Goal: Communication & Community: Answer question/provide support

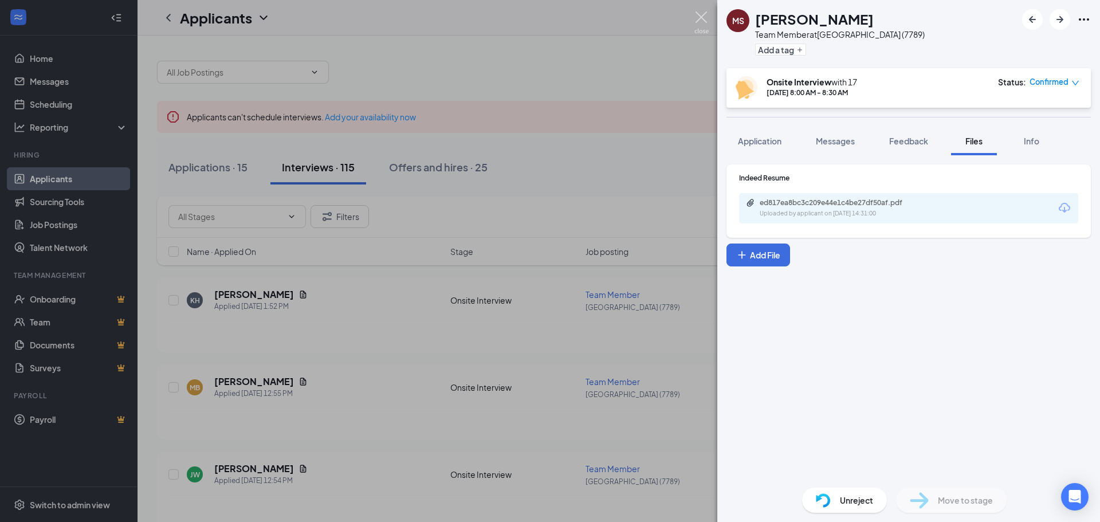
click at [699, 16] on img at bounding box center [701, 22] width 14 height 22
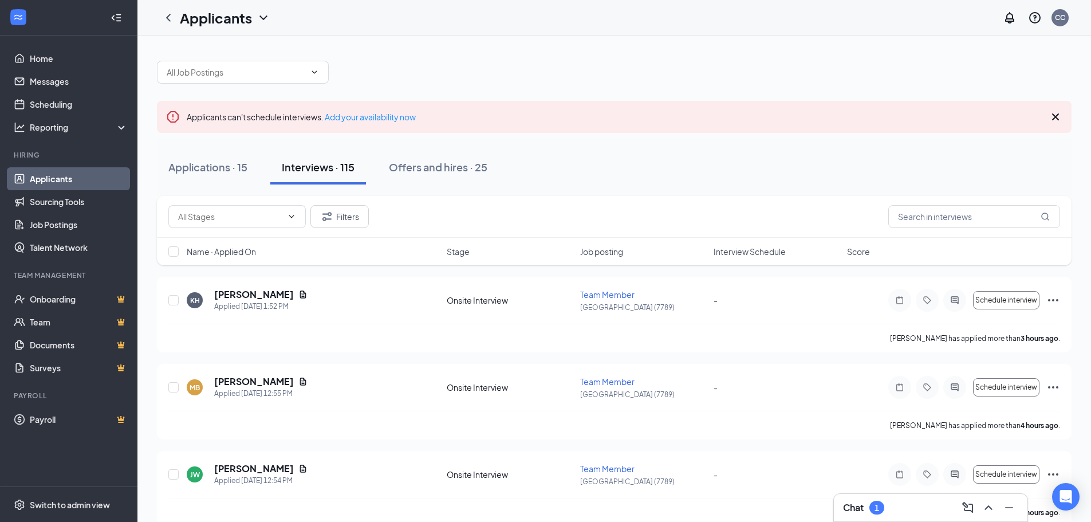
click at [860, 505] on h3 "Chat" at bounding box center [853, 507] width 21 height 13
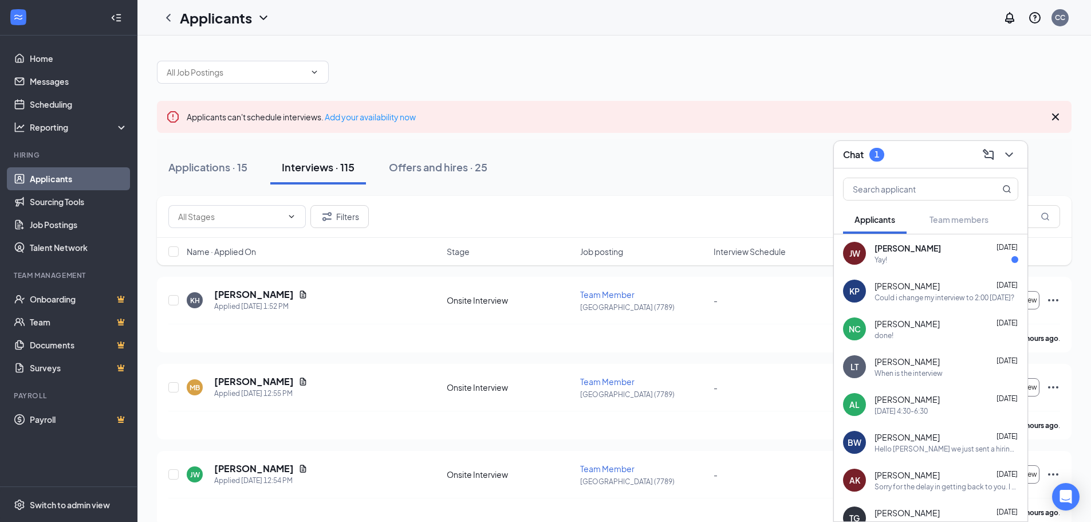
click at [901, 265] on div "[PERSON_NAME] [DATE] Yay!" at bounding box center [931, 253] width 194 height 38
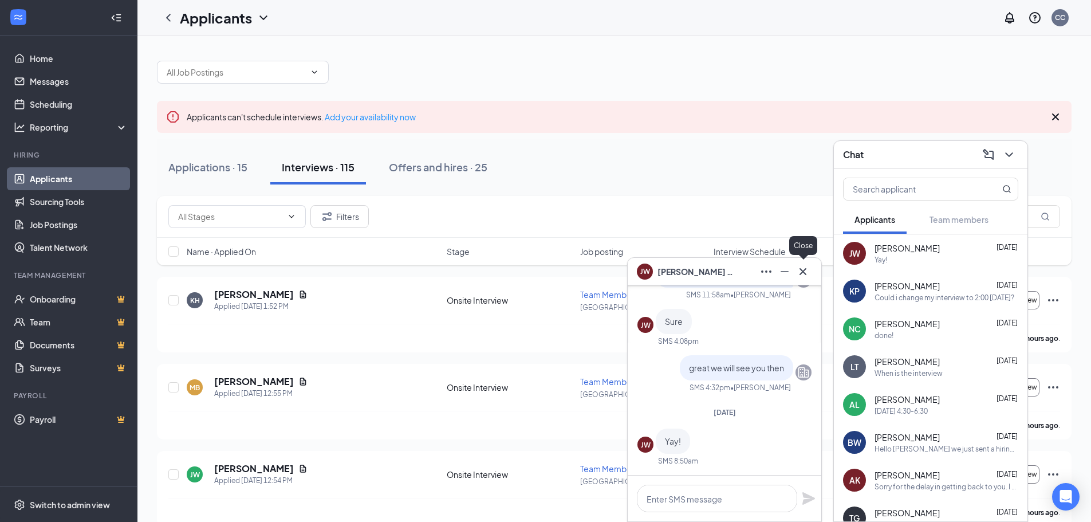
click at [806, 275] on icon "Cross" at bounding box center [803, 272] width 14 height 14
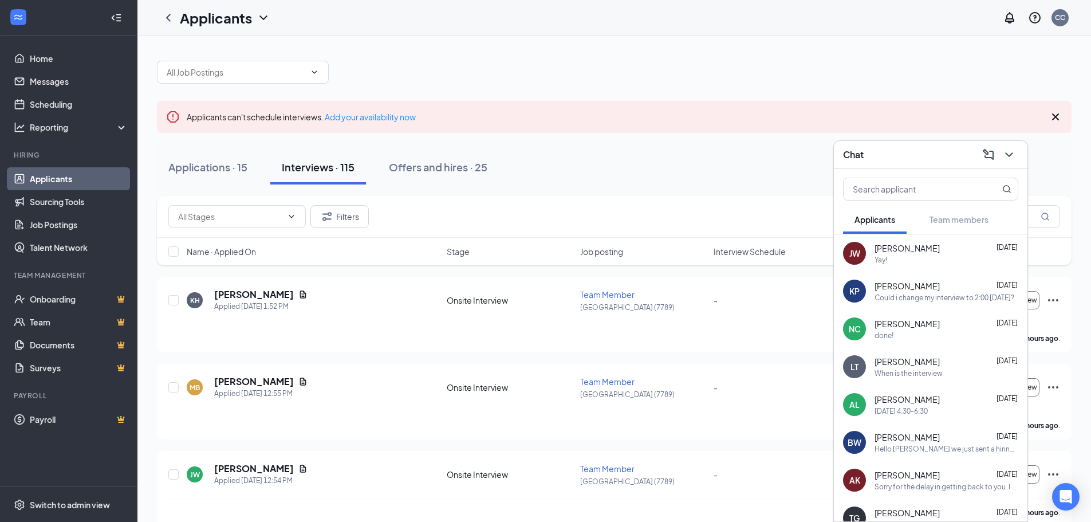
click at [862, 156] on h3 "Chat" at bounding box center [853, 154] width 21 height 13
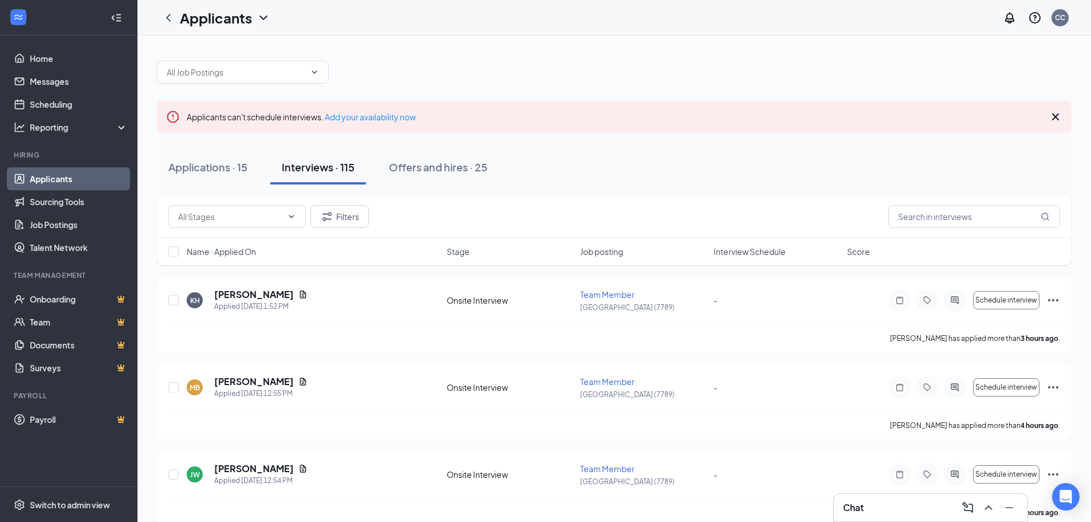
click at [239, 20] on h1 "Applicants" at bounding box center [216, 17] width 72 height 19
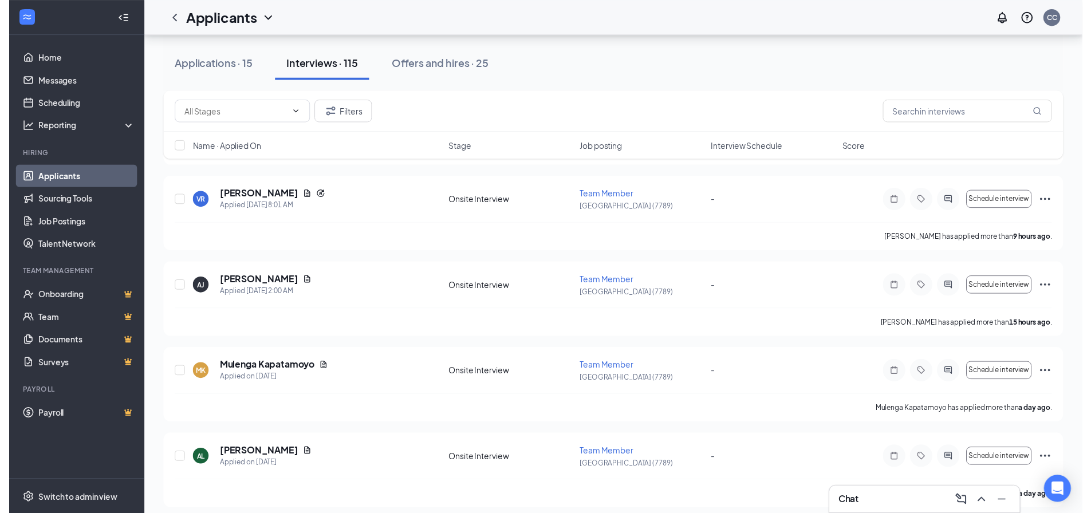
scroll to position [458, 0]
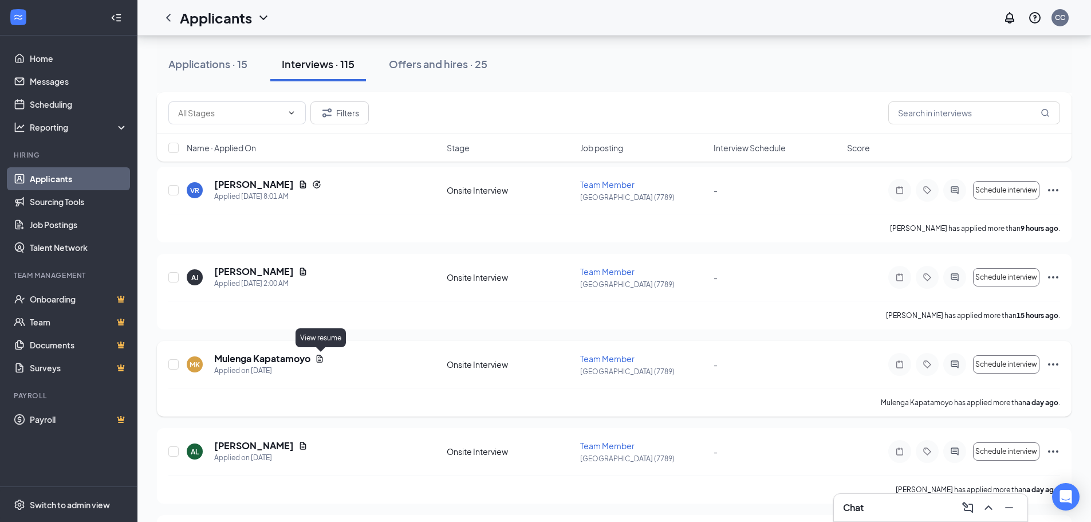
click at [322, 355] on icon "Document" at bounding box center [319, 358] width 9 height 9
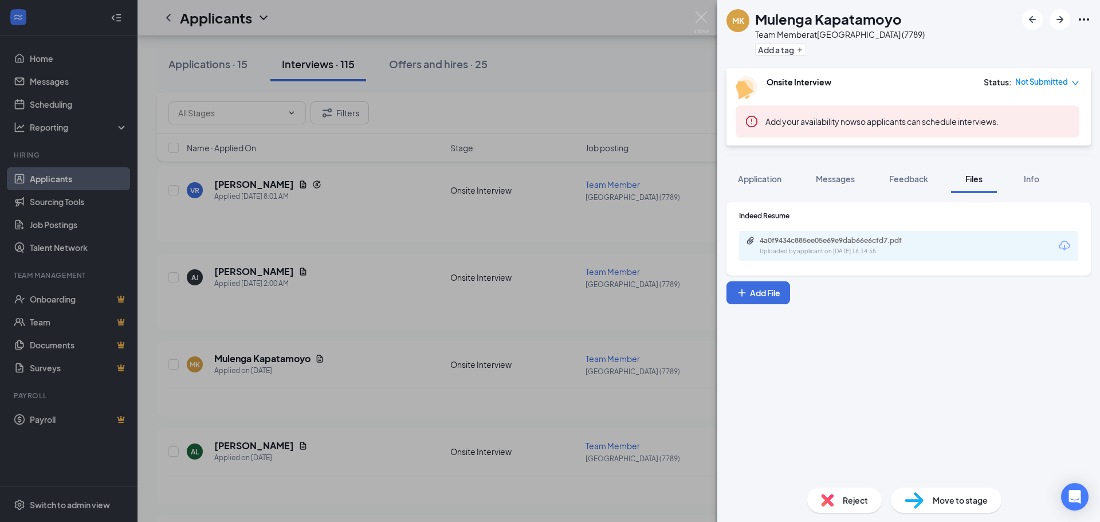
click at [817, 250] on div "Uploaded by applicant on [DATE] 16:14:55" at bounding box center [845, 251] width 172 height 9
click at [692, 18] on div "[PERSON_NAME] Kapatamoyo Team Member at [GEOGRAPHIC_DATA] (7789) Add a tag Onsi…" at bounding box center [550, 261] width 1100 height 522
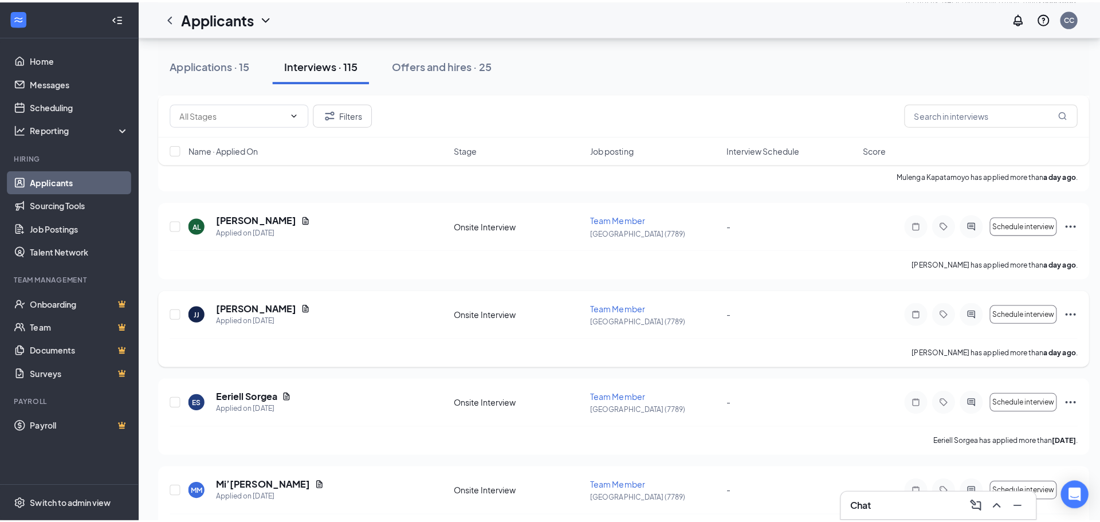
scroll to position [744, 0]
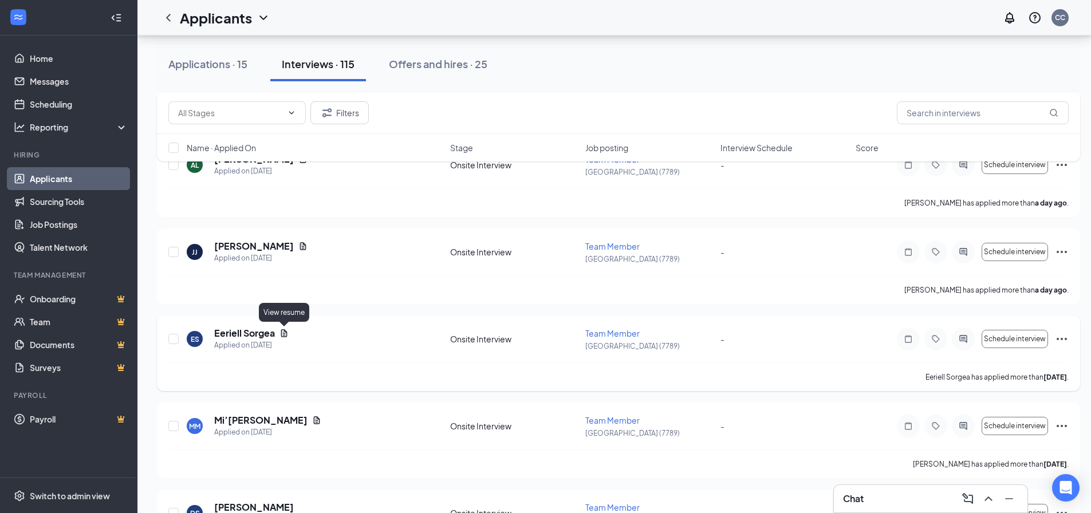
click at [285, 337] on icon "Document" at bounding box center [283, 333] width 9 height 9
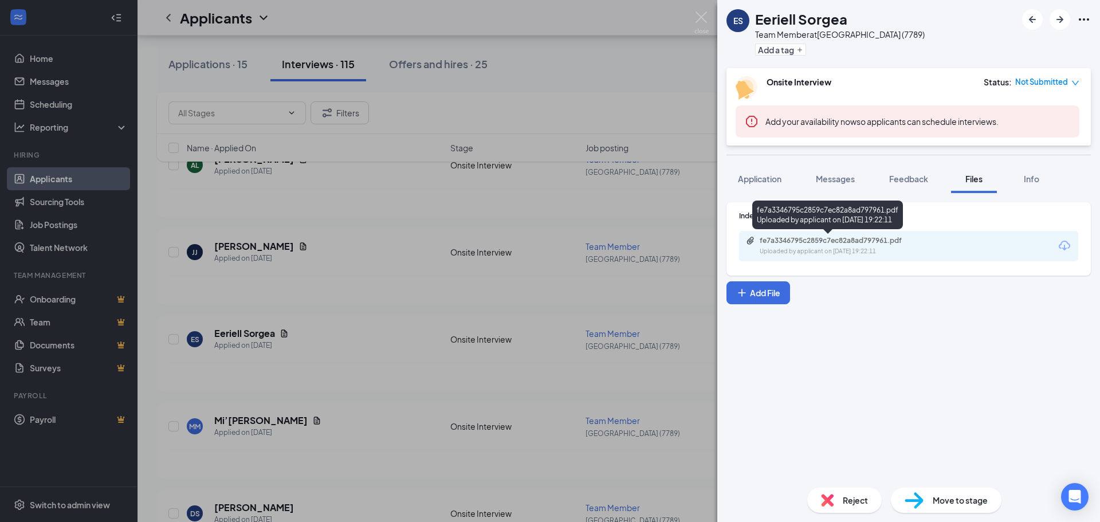
click at [784, 247] on div "Uploaded by applicant on [DATE] 19:22:11" at bounding box center [845, 251] width 172 height 9
drag, startPoint x: 840, startPoint y: 185, endPoint x: 806, endPoint y: 178, distance: 34.6
click at [840, 185] on button "Messages" at bounding box center [835, 178] width 62 height 29
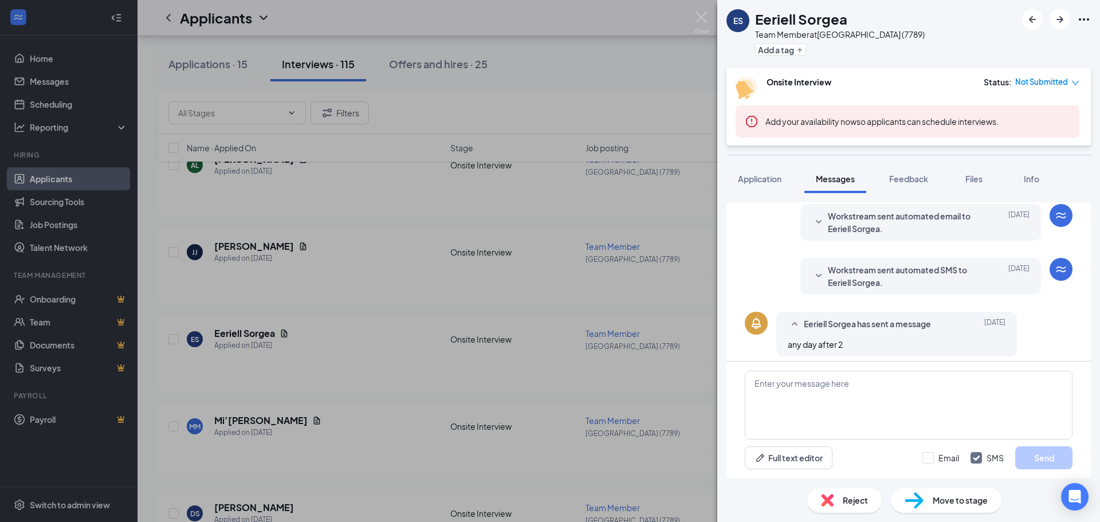
scroll to position [131, 0]
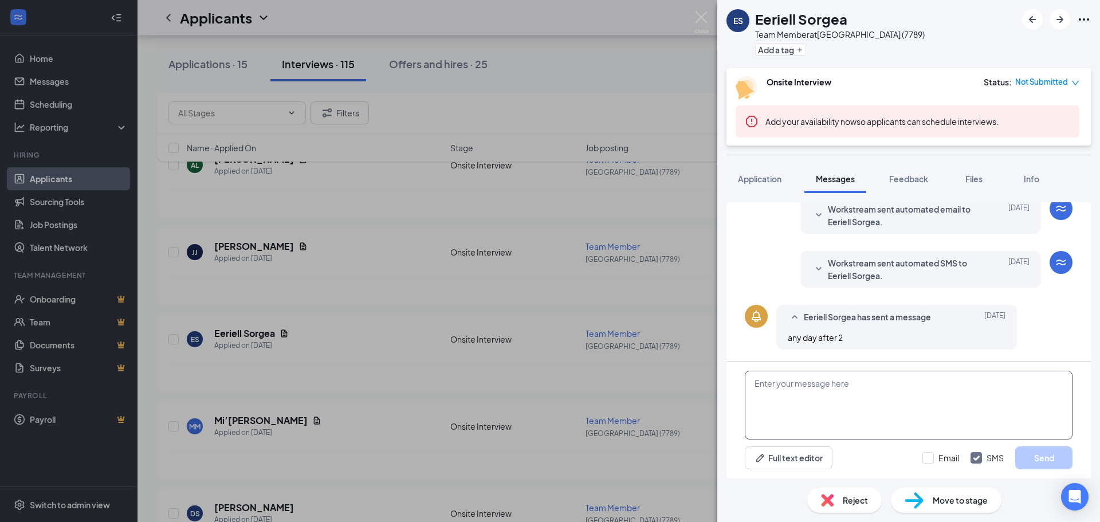
click at [834, 412] on textarea at bounding box center [908, 405] width 328 height 69
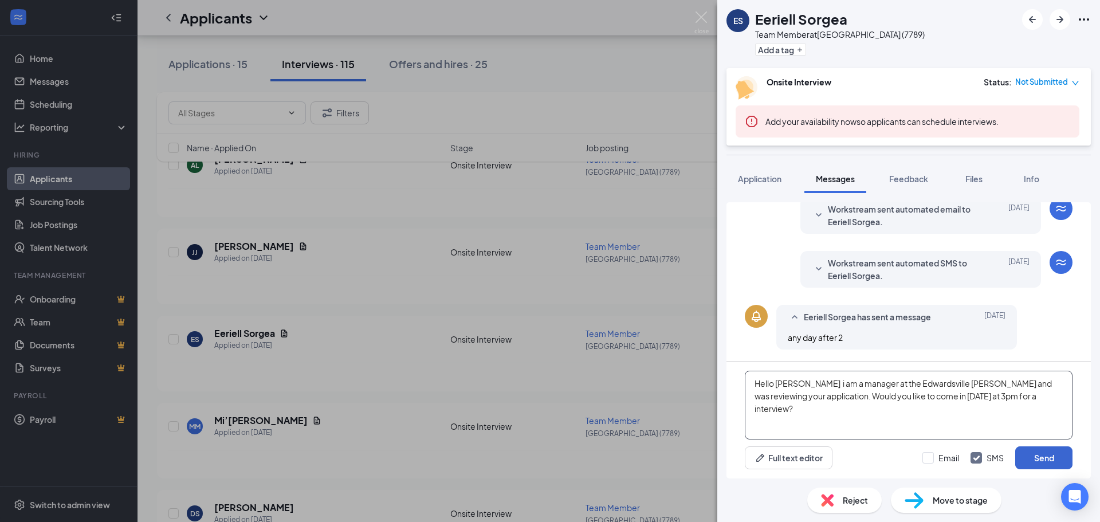
type textarea "Hello [PERSON_NAME] i am a manager at the Edwardsville [PERSON_NAME] and was re…"
click at [1033, 463] on button "Send" at bounding box center [1043, 457] width 57 height 23
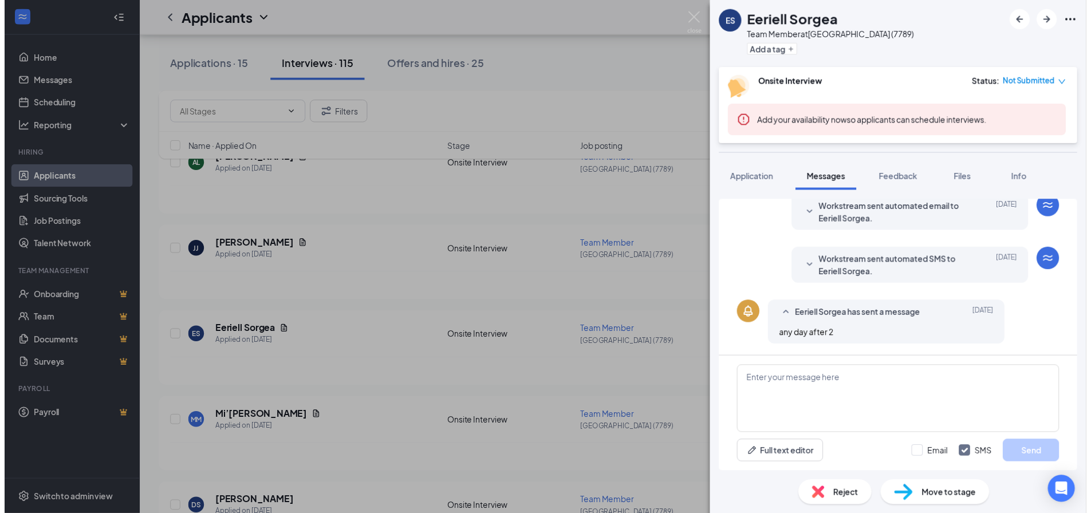
scroll to position [218, 0]
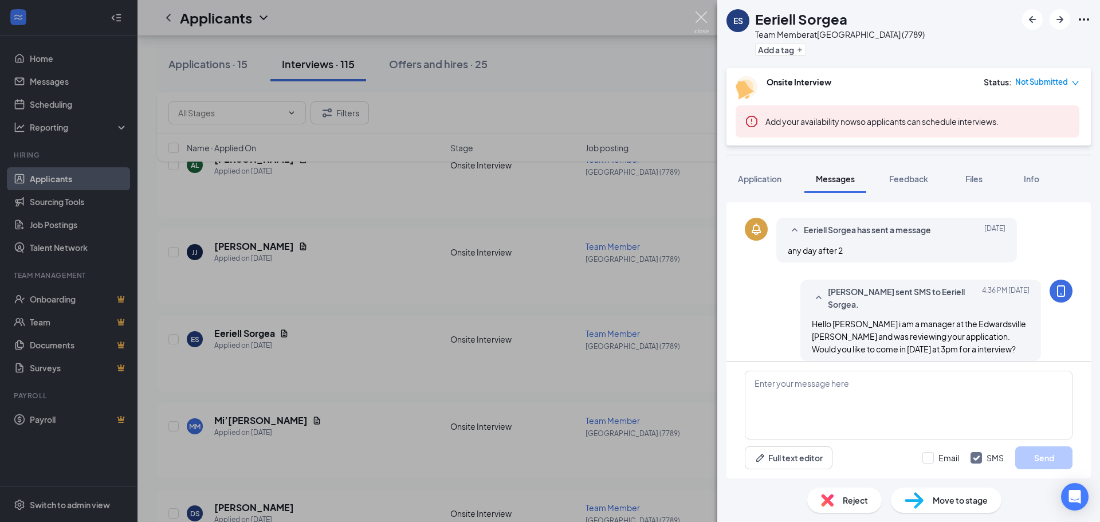
click at [699, 19] on img at bounding box center [701, 22] width 14 height 22
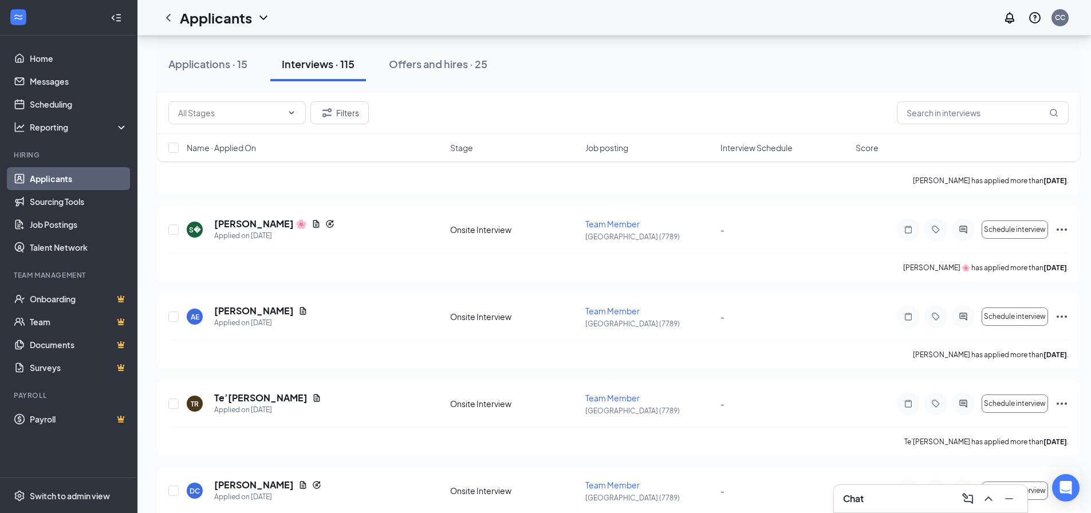
scroll to position [1489, 0]
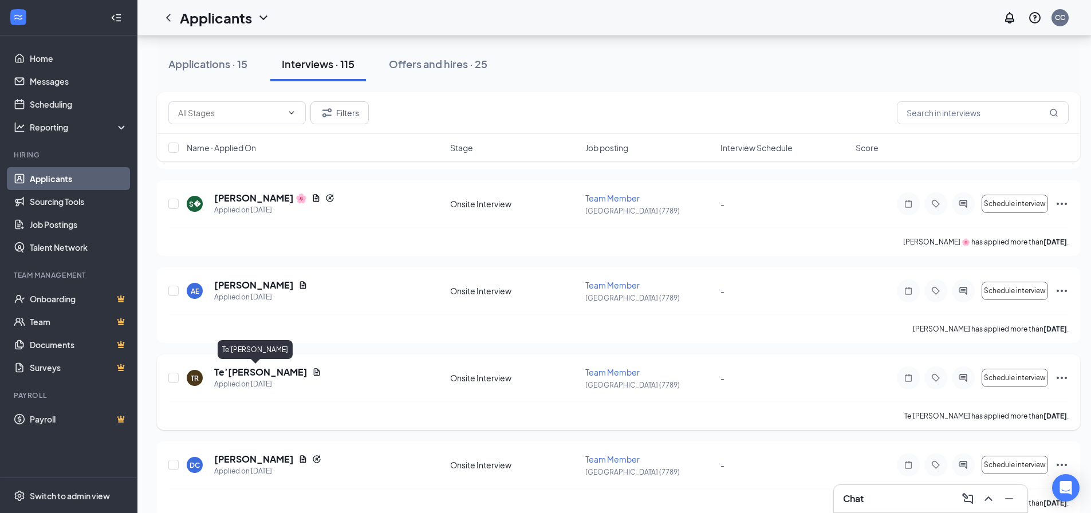
click at [247, 372] on h5 "Te’[PERSON_NAME]" at bounding box center [260, 372] width 93 height 13
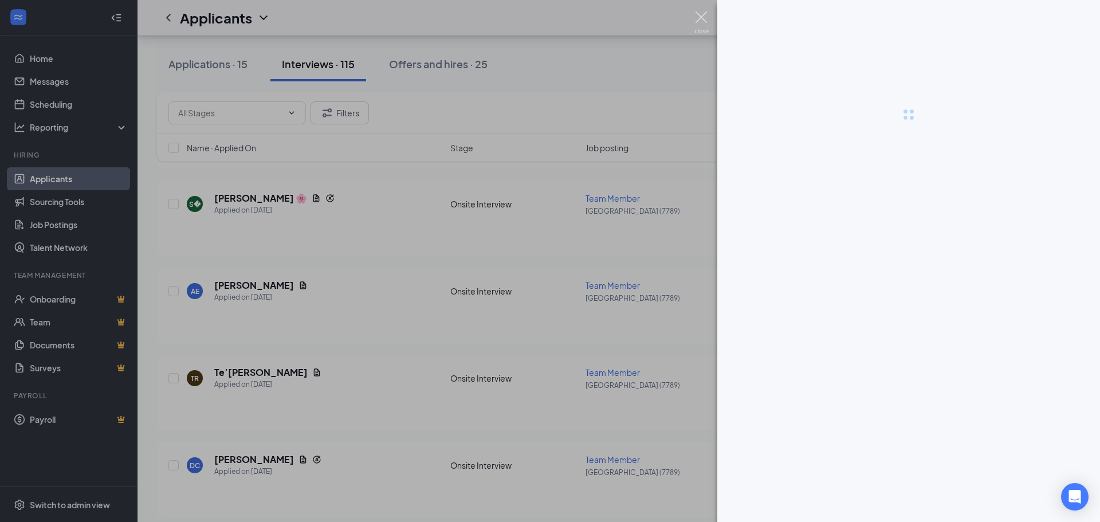
click at [705, 20] on img at bounding box center [701, 22] width 14 height 22
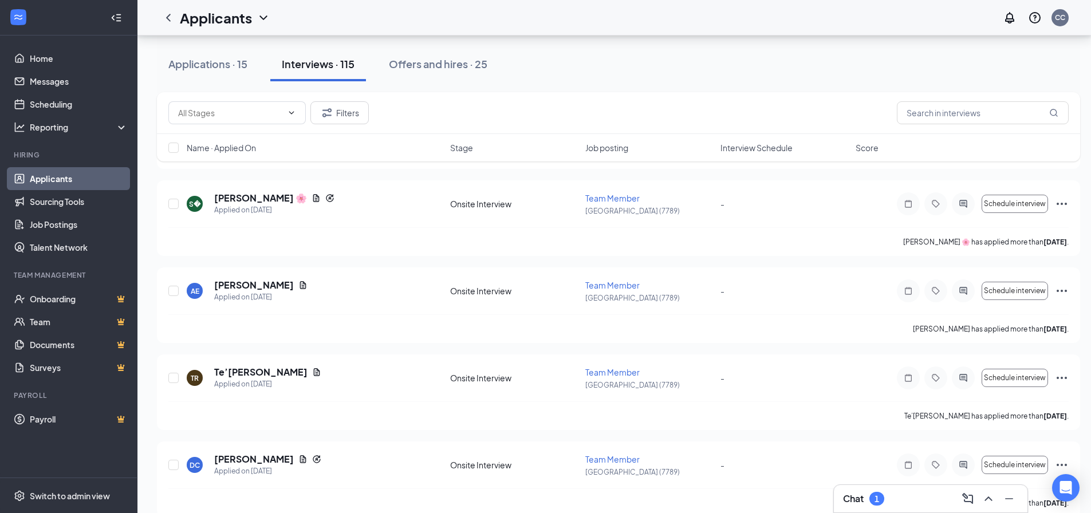
click at [870, 494] on div "Chat 1" at bounding box center [863, 499] width 41 height 14
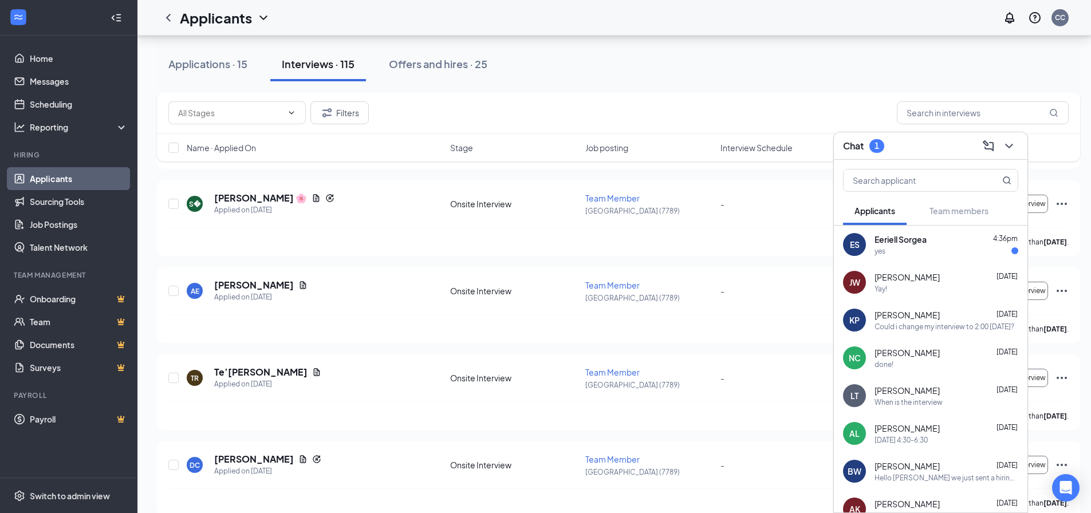
click at [908, 253] on div "yes" at bounding box center [946, 251] width 144 height 10
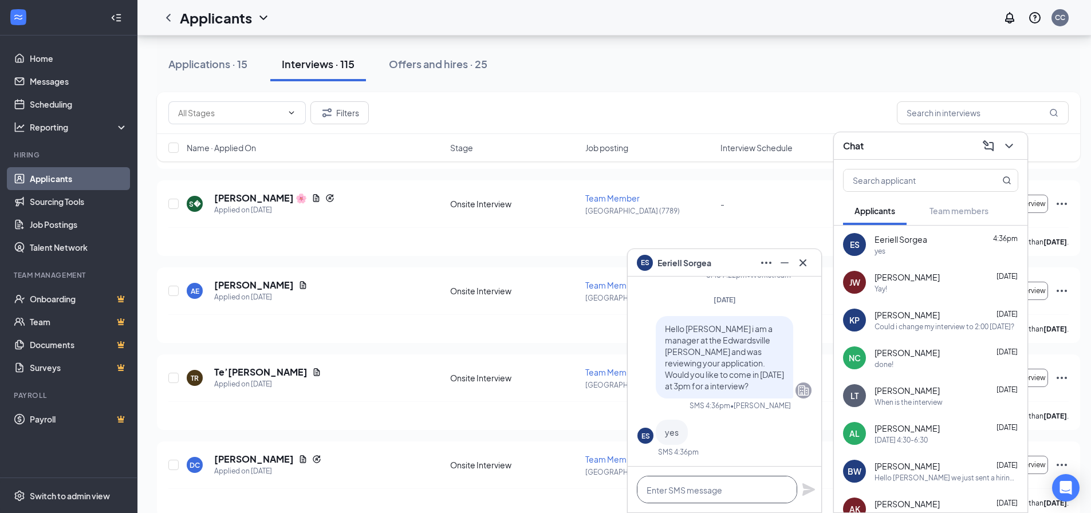
click at [693, 478] on textarea at bounding box center [717, 489] width 160 height 27
type textarea "great see you then"
click at [811, 486] on icon "Plane" at bounding box center [809, 490] width 14 height 14
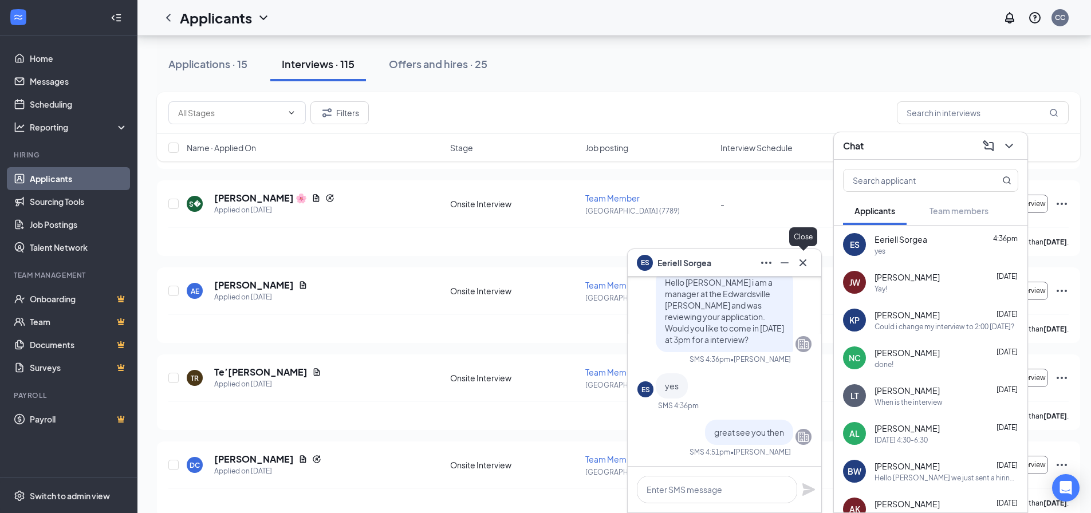
click at [807, 259] on icon "Cross" at bounding box center [803, 263] width 14 height 14
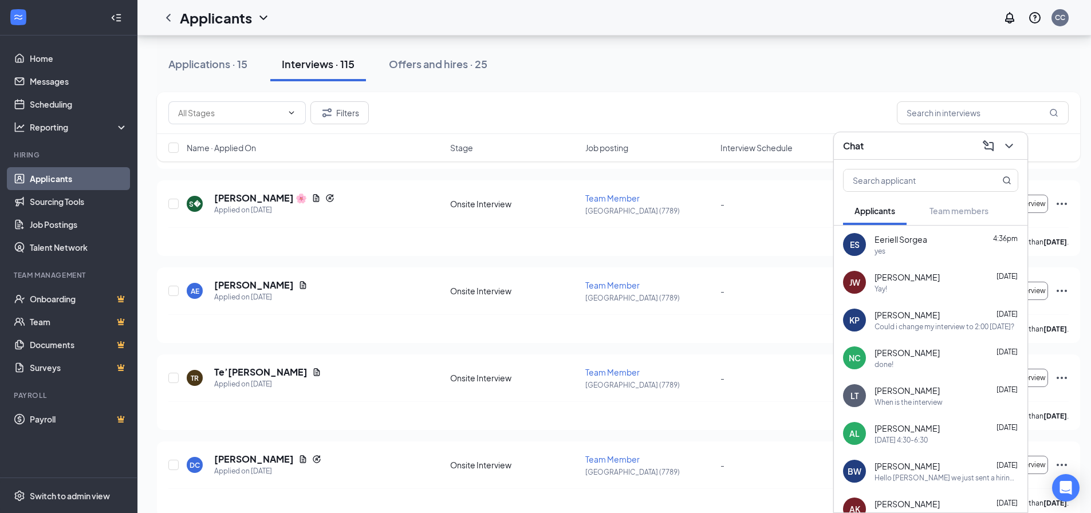
click at [913, 140] on div "Chat" at bounding box center [930, 146] width 175 height 18
